Goal: Task Accomplishment & Management: Complete application form

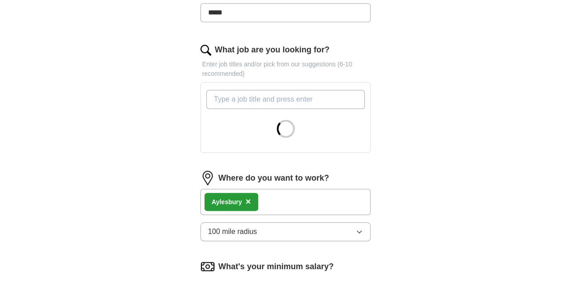
scroll to position [281, 0]
click at [206, 89] on input "What job are you looking for?" at bounding box center [285, 98] width 159 height 19
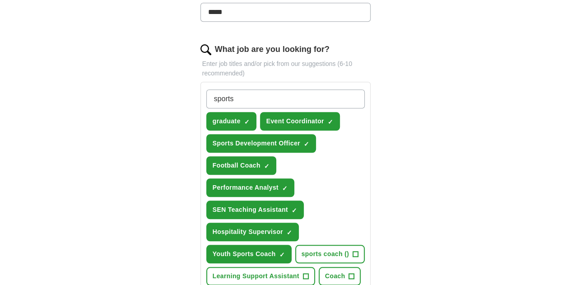
type input "sports"
click at [301, 249] on span "sports coach ()" at bounding box center [325, 253] width 48 height 9
click at [299, 271] on span "Learning Support Assistant" at bounding box center [255, 275] width 87 height 9
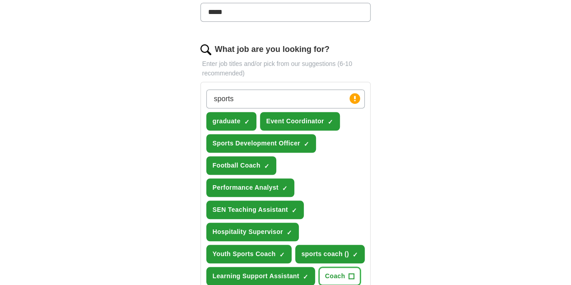
click at [349, 272] on span "+" at bounding box center [351, 275] width 5 height 7
click at [318, 231] on div "sports Press return to add title graduate ✓ × Event Coordinator ✓ × Sports Deve…" at bounding box center [285, 231] width 162 height 291
click at [325, 271] on span "Coach" at bounding box center [335, 275] width 20 height 9
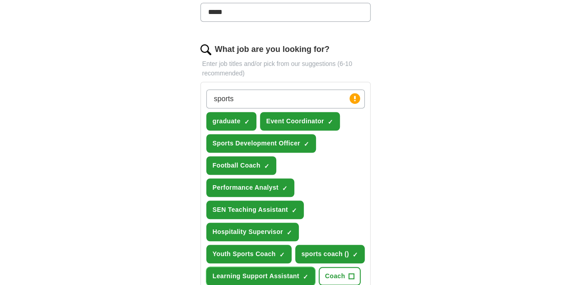
click at [299, 271] on span "Learning Support Assistant" at bounding box center [255, 275] width 87 height 9
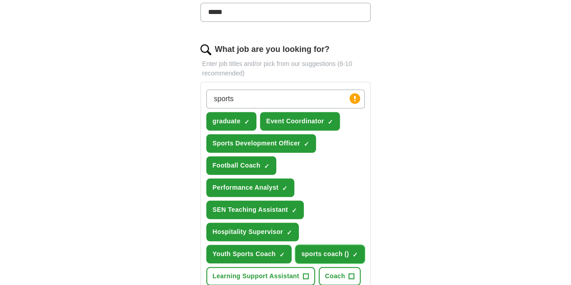
click at [301, 249] on span "sports coach ()" at bounding box center [325, 253] width 48 height 9
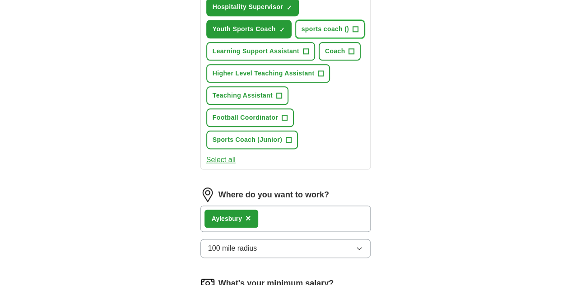
scroll to position [530, 0]
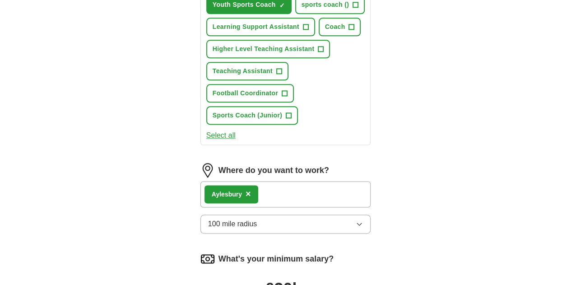
drag, startPoint x: 214, startPoint y: 188, endPoint x: 213, endPoint y: 193, distance: 4.6
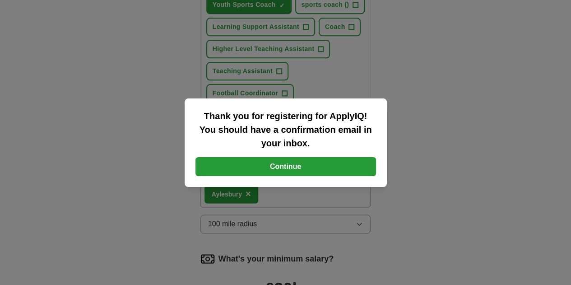
click at [275, 166] on button "Continue" at bounding box center [285, 166] width 180 height 19
